Goal: Check status

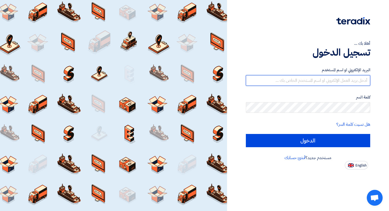
click at [334, 84] on input "text" at bounding box center [308, 80] width 125 height 11
paste input "[EMAIL_ADDRESS][DOMAIN_NAME]"
type input "[EMAIL_ADDRESS][DOMAIN_NAME]"
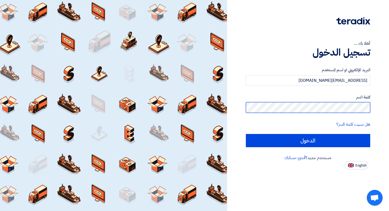
click at [246, 134] on input "الدخول" at bounding box center [308, 140] width 125 height 13
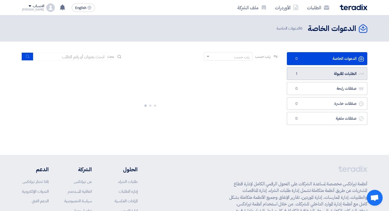
click at [334, 74] on link "الطلبات المقبولة الطلبات المقبولة 1" at bounding box center [327, 73] width 80 height 13
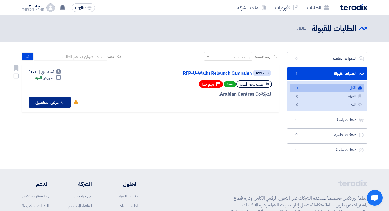
click at [41, 103] on button "Check details عرض التفاصيل" at bounding box center [50, 102] width 42 height 11
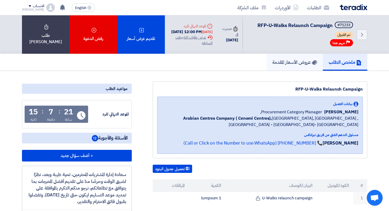
click at [298, 63] on h5 "عروض الأسعار المقدمة" at bounding box center [294, 62] width 45 height 6
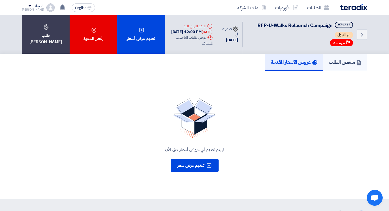
click at [341, 62] on h5 "ملخص الطلب" at bounding box center [345, 62] width 33 height 6
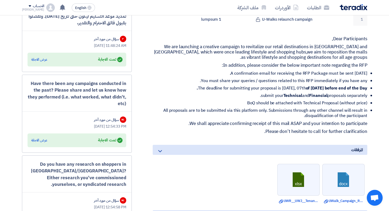
scroll to position [185, 0]
